Goal: Find specific page/section: Find specific page/section

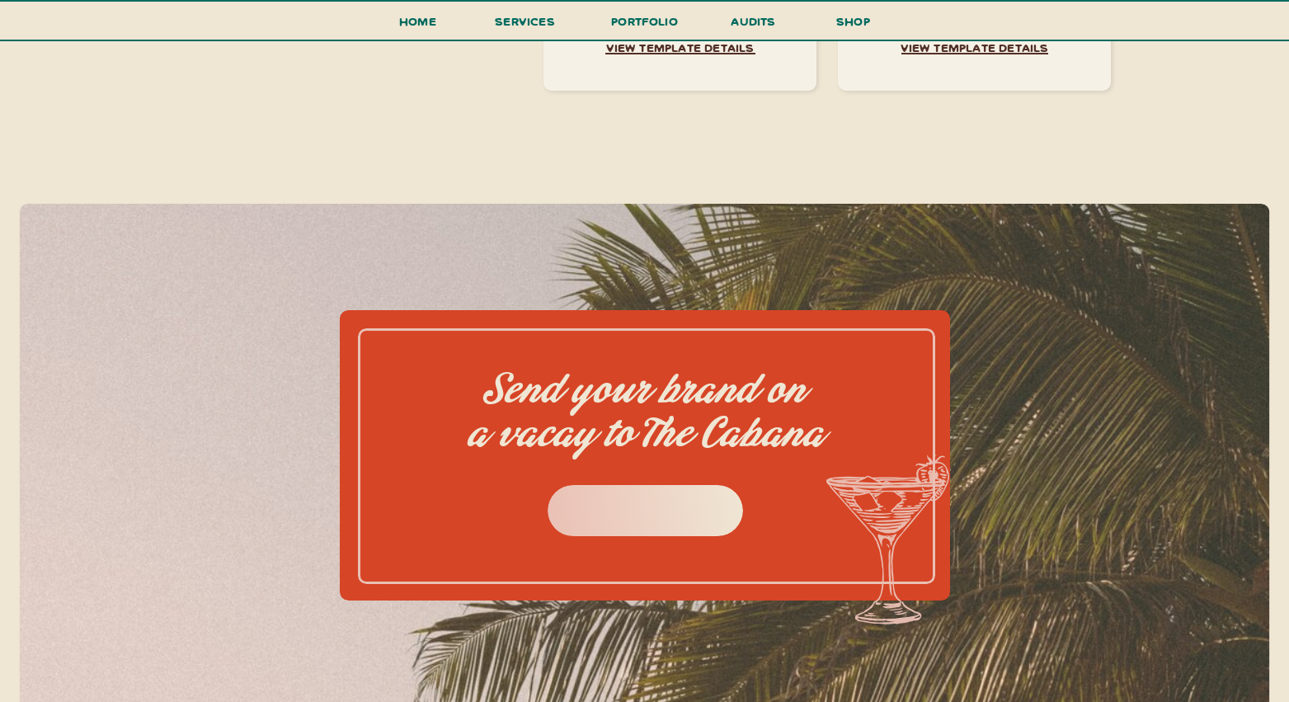
scroll to position [7212, 0]
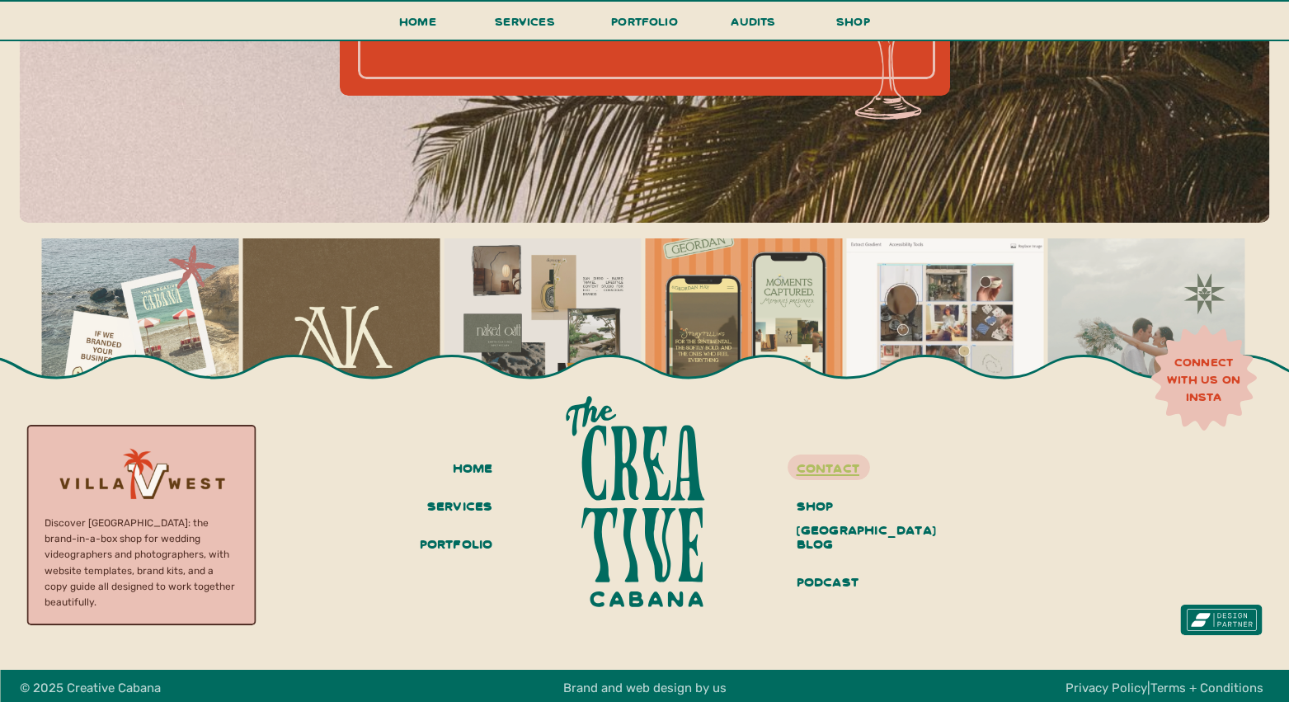
click at [834, 465] on h3 "contact" at bounding box center [859, 466] width 124 height 22
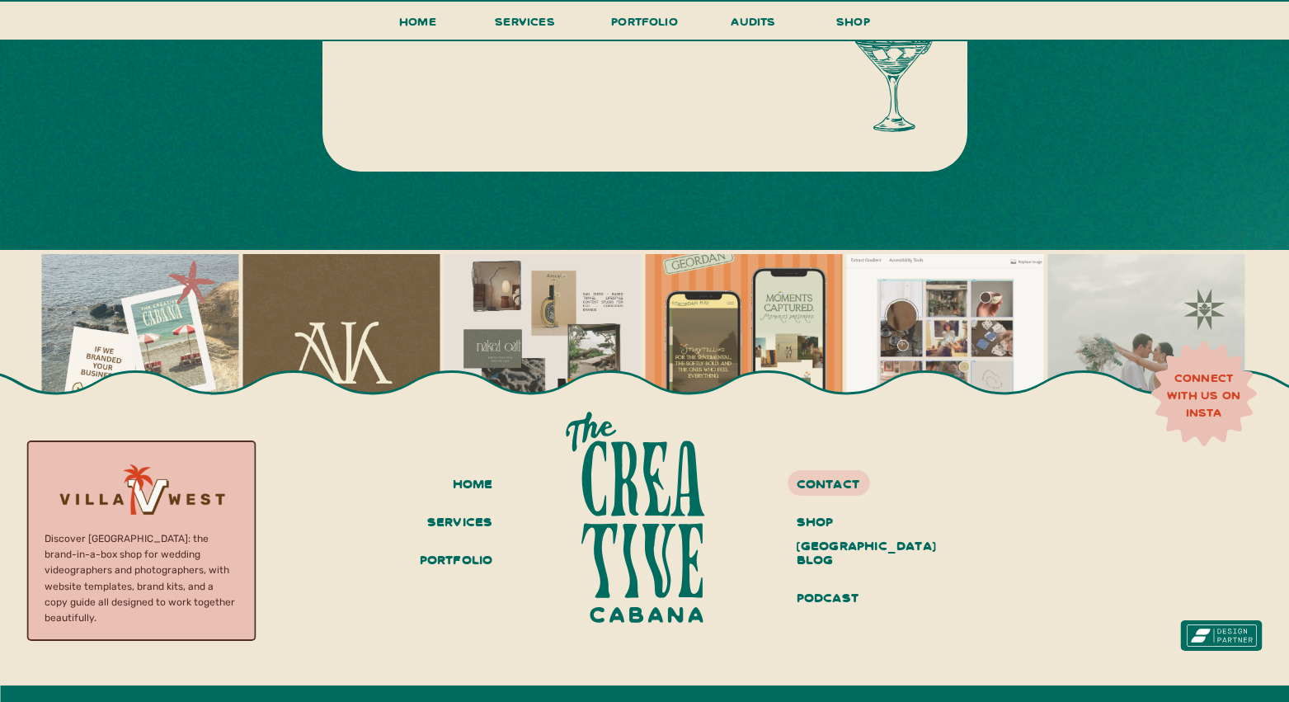
scroll to position [1034, 0]
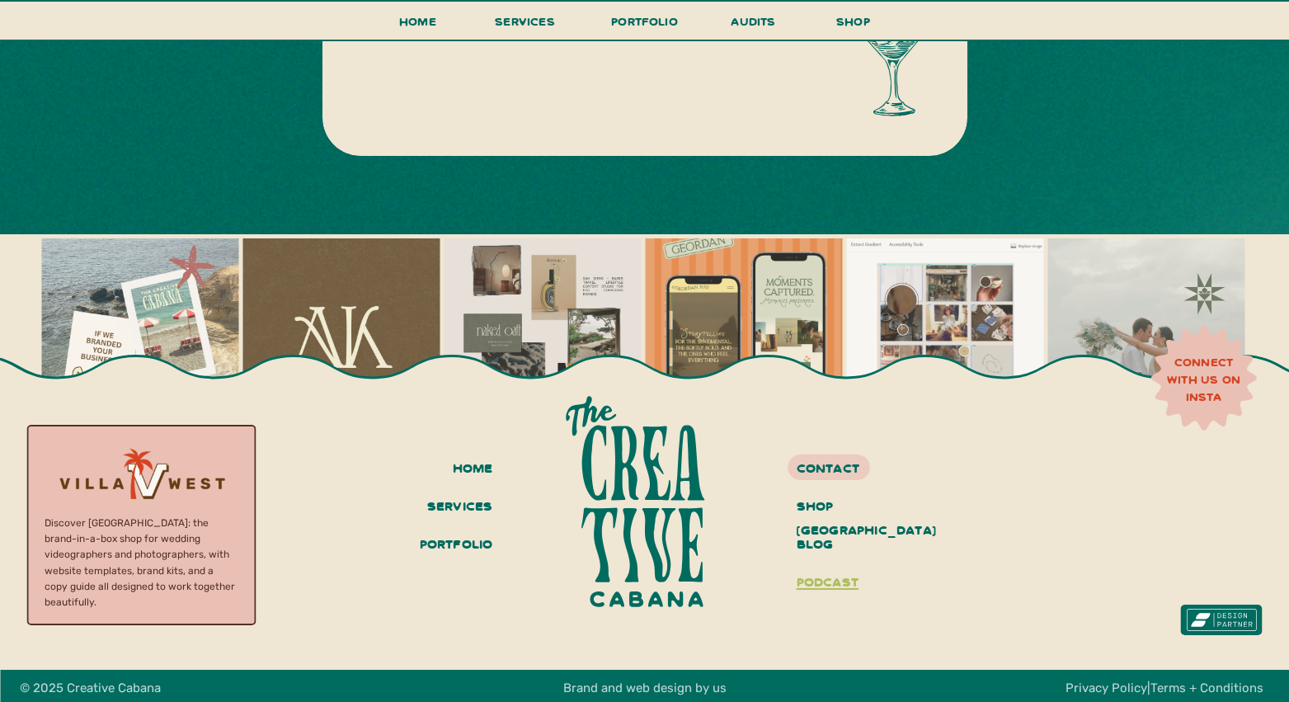
click at [821, 577] on h3 "podcast" at bounding box center [859, 583] width 124 height 28
